Goal: Task Accomplishment & Management: Manage account settings

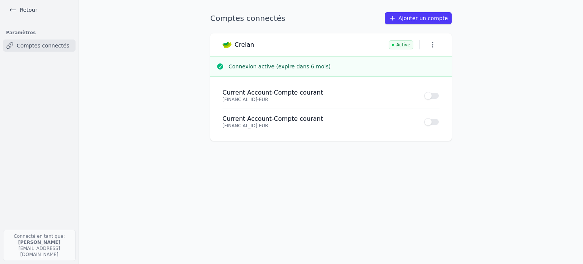
click at [23, 11] on link "Retour" at bounding box center [23, 10] width 34 height 11
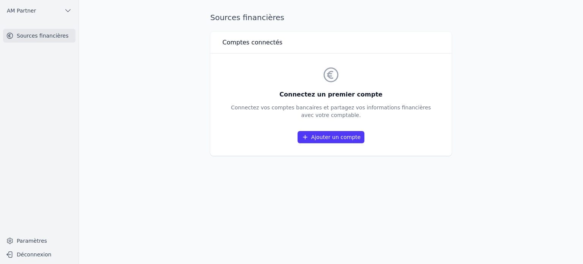
click at [21, 252] on button "Déconnexion" at bounding box center [39, 254] width 72 height 12
